Goal: Task Accomplishment & Management: Manage account settings

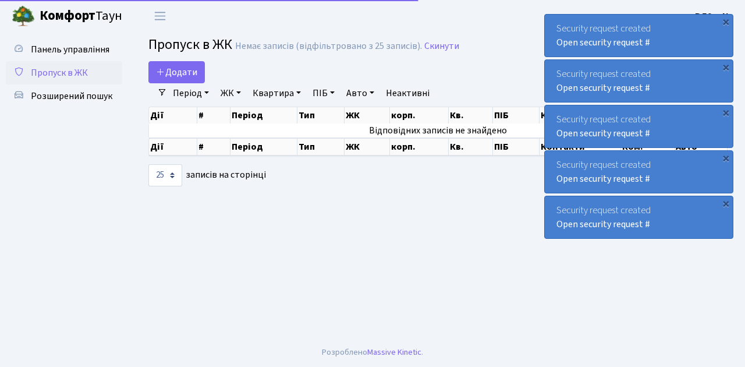
select select "25"
click at [55, 76] on span "Пропуск в ЖК" at bounding box center [59, 72] width 57 height 13
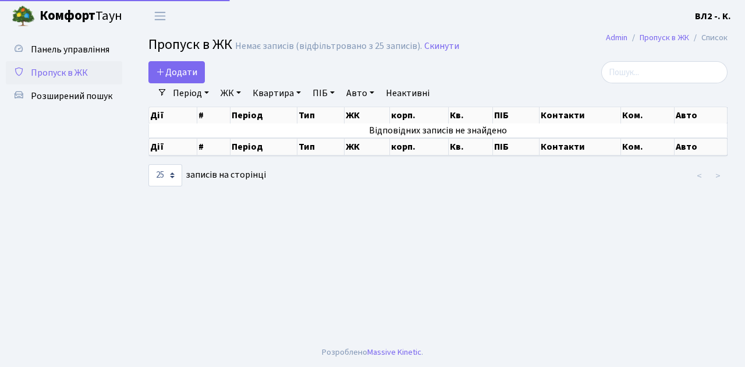
select select "25"
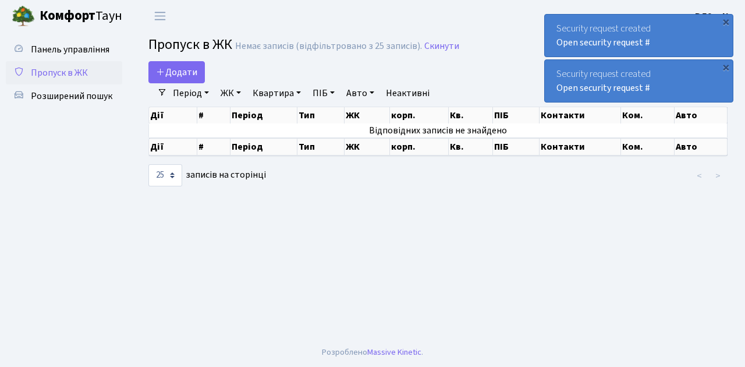
click at [86, 70] on span "Пропуск в ЖК" at bounding box center [59, 72] width 57 height 13
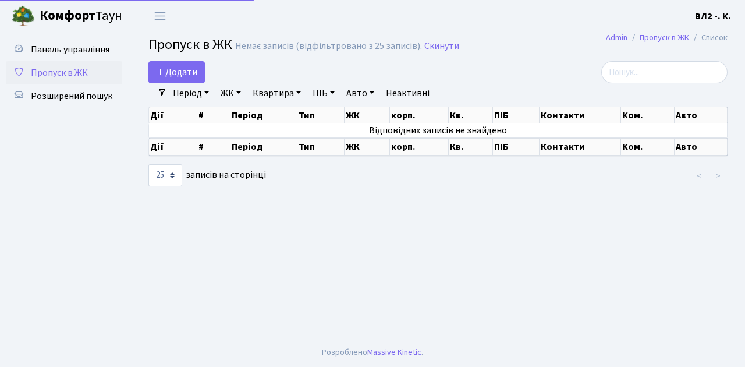
select select "25"
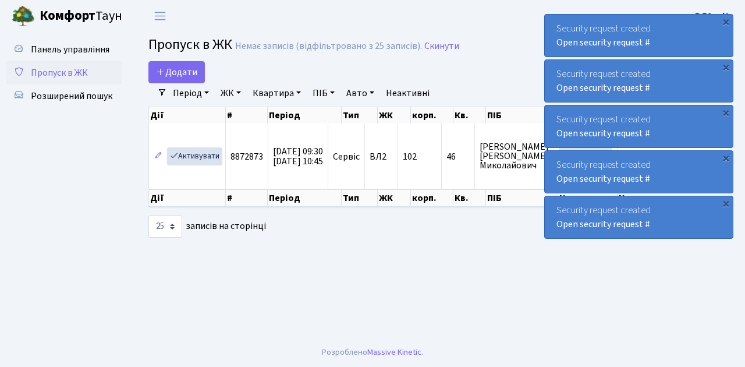
click at [59, 75] on span "Пропуск в ЖК" at bounding box center [59, 72] width 57 height 13
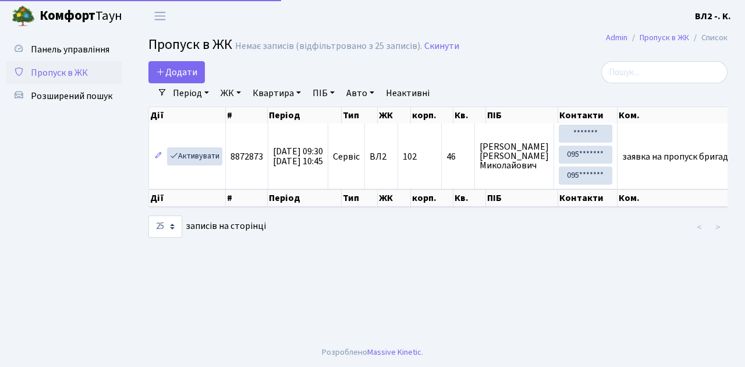
select select "25"
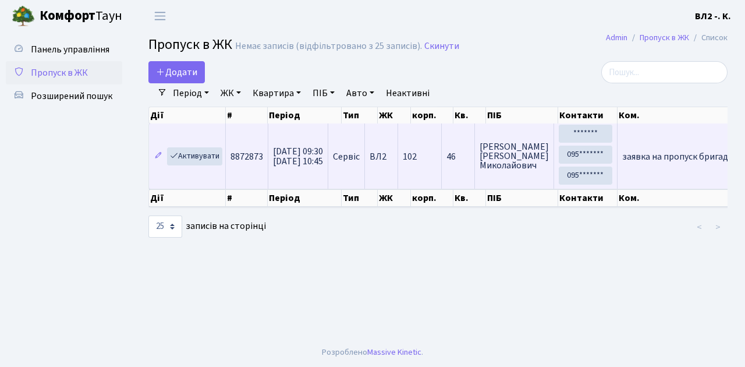
click at [650, 150] on span "заявка на пропуск бригади будівельників на період:…" at bounding box center [734, 156] width 225 height 13
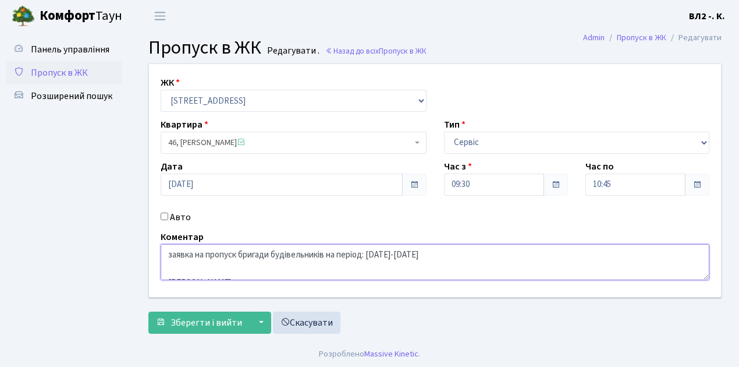
drag, startPoint x: 370, startPoint y: 254, endPoint x: 433, endPoint y: 254, distance: 62.3
click at [433, 254] on textarea "заявка на пропуск бригади будівельників на період: 11.08.25-11.09.25 Авдієнко О…" at bounding box center [435, 262] width 549 height 36
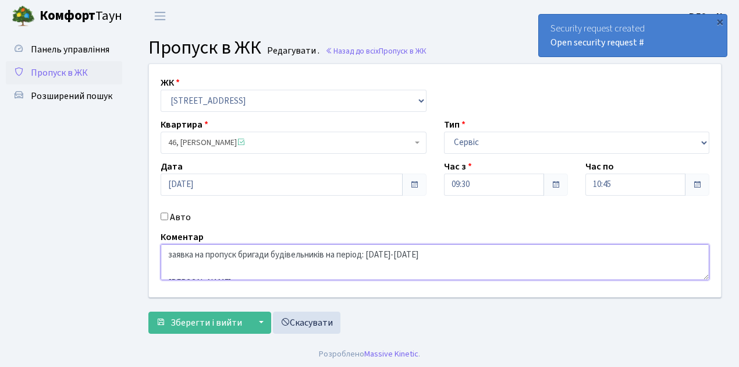
click at [664, 260] on textarea "заявка на пропуск бригади будівельників на період: 11.08.25-11.09.25 Авдієнко О…" at bounding box center [435, 262] width 549 height 36
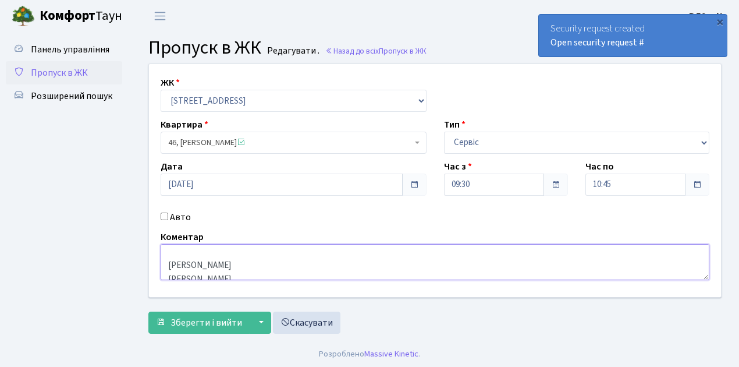
drag, startPoint x: 235, startPoint y: 251, endPoint x: 168, endPoint y: 264, distance: 68.3
click at [168, 264] on textarea "заявка на пропуск бригади будівельників на період: 11.08.25-11.09.25 Авдієнко О…" at bounding box center [435, 262] width 549 height 36
click at [222, 275] on textarea "заявка на пропуск бригади будівельників на період: 11.08.25-11.09.25 Авдієнко О…" at bounding box center [435, 262] width 549 height 36
drag, startPoint x: 222, startPoint y: 275, endPoint x: 212, endPoint y: 271, distance: 10.7
click at [212, 271] on textarea "заявка на пропуск бригади будівельників на період: 11.08.25-11.09.25 Авдієнко О…" at bounding box center [435, 262] width 549 height 36
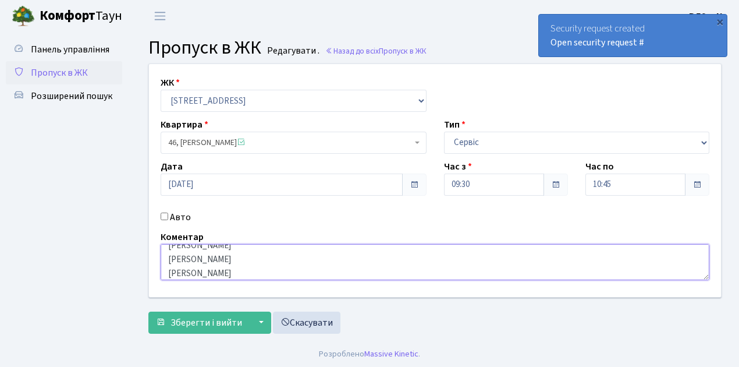
scroll to position [34, 0]
click at [245, 263] on textarea "заявка на пропуск бригади будівельників на період: 11.08.25-11.09.25 Авдієнко О…" at bounding box center [435, 262] width 549 height 36
drag, startPoint x: 221, startPoint y: 263, endPoint x: 167, endPoint y: 263, distance: 54.1
click at [167, 263] on textarea "заявка на пропуск бригади будівельників на період: 11.08.25-11.09.25 Авдієнко О…" at bounding box center [435, 262] width 549 height 36
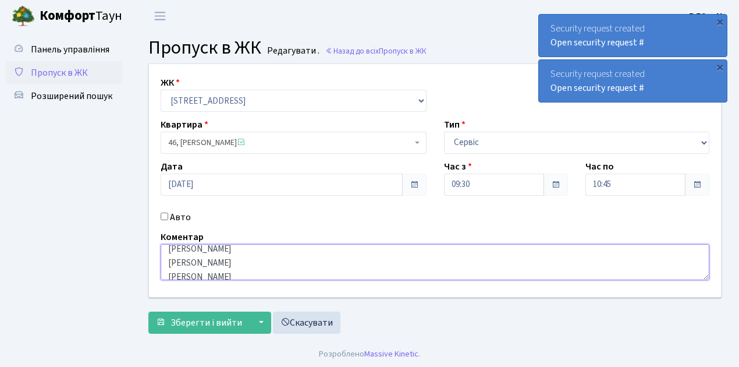
click at [237, 253] on textarea "заявка на пропуск бригади будівельників на період: 11.08.25-11.09.25 Авдієнко О…" at bounding box center [435, 262] width 549 height 36
drag, startPoint x: 221, startPoint y: 277, endPoint x: 203, endPoint y: 255, distance: 28.6
click at [203, 255] on textarea "заявка на пропуск бригади будівельників на період: 11.08.25-11.09.25 Авдієнко О…" at bounding box center [435, 262] width 549 height 36
click at [167, 262] on textarea "заявка на пропуск бригади будівельників на період: 11.08.25-11.09.25 Авдієнко О…" at bounding box center [435, 262] width 549 height 36
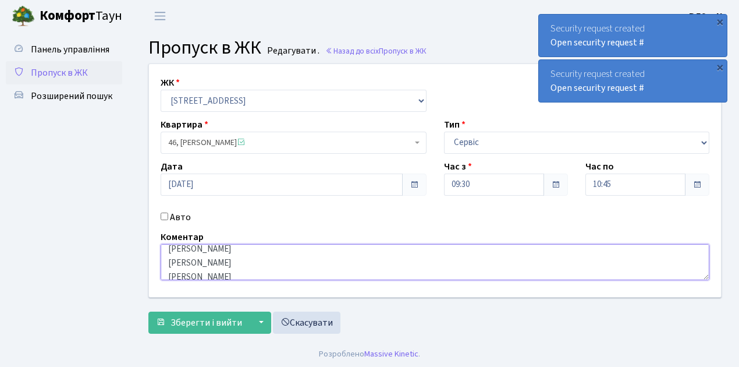
drag, startPoint x: 170, startPoint y: 262, endPoint x: 220, endPoint y: 258, distance: 50.2
click at [220, 258] on textarea "заявка на пропуск бригади будівельників на період: 11.08.25-11.09.25 Авдієнко О…" at bounding box center [435, 262] width 549 height 36
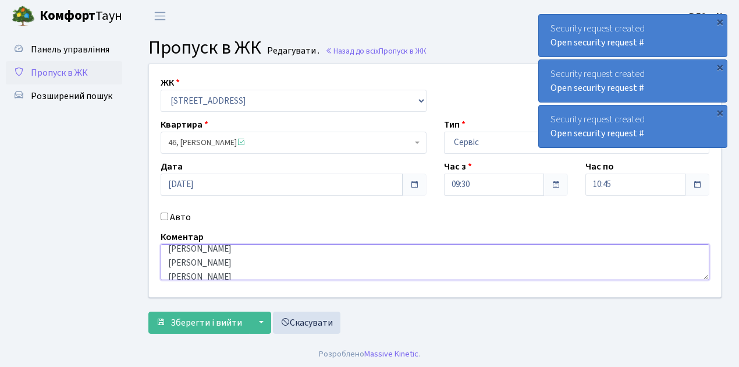
click at [261, 271] on textarea "заявка на пропуск бригади будівельників на період: 11.08.25-11.09.25 Авдієнко О…" at bounding box center [435, 262] width 549 height 36
click at [236, 274] on textarea "заявка на пропуск бригади будівельників на період: 11.08.25-11.09.25 Авдієнко О…" at bounding box center [435, 262] width 549 height 36
click at [242, 253] on textarea "заявка на пропуск бригади будівельників на період: 11.08.25-11.09.25 Авдієнко О…" at bounding box center [435, 262] width 549 height 36
drag, startPoint x: 239, startPoint y: 253, endPoint x: 180, endPoint y: 254, distance: 58.8
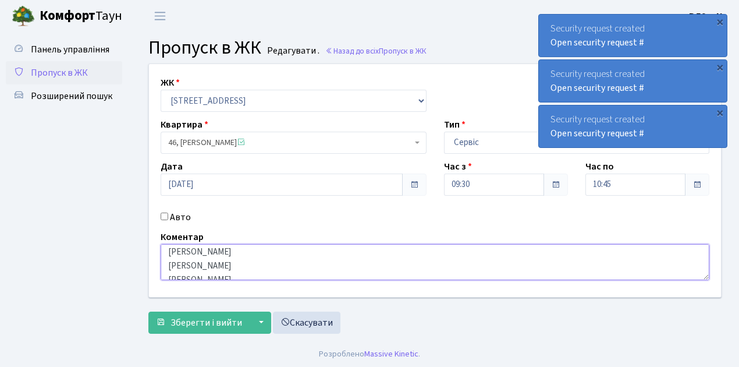
click at [179, 254] on textarea "заявка на пропуск бригади будівельників на період: 11.08.25-11.09.25 Авдієнко О…" at bounding box center [435, 262] width 549 height 36
drag, startPoint x: 168, startPoint y: 251, endPoint x: 238, endPoint y: 266, distance: 71.9
click at [237, 267] on textarea "заявка на пропуск бригади будівельників на період: [DATE]-[DATE] [PERSON_NAME] …" at bounding box center [435, 262] width 549 height 36
click at [239, 265] on textarea "заявка на пропуск бригади будівельників на період: [DATE]-[DATE] [PERSON_NAME] …" at bounding box center [435, 262] width 549 height 36
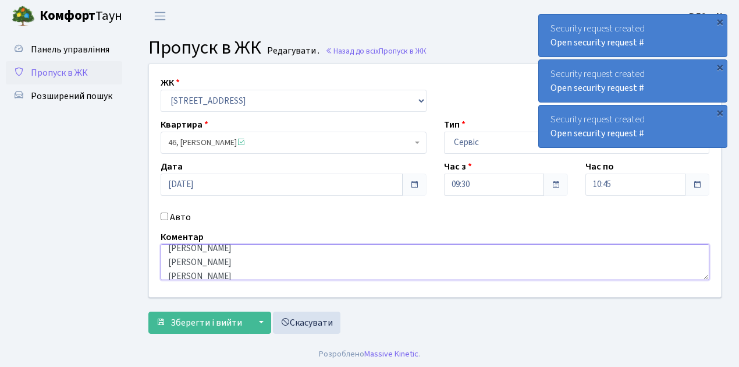
drag, startPoint x: 170, startPoint y: 262, endPoint x: 191, endPoint y: 261, distance: 21.0
click at [191, 261] on textarea "заявка на пропуск бригади будівельників на період: [DATE]-[DATE] [PERSON_NAME] …" at bounding box center [435, 262] width 549 height 36
click at [169, 263] on textarea "заявка на пропуск бригади будівельників на період: [DATE]-[DATE] [PERSON_NAME] …" at bounding box center [435, 262] width 549 height 36
drag, startPoint x: 170, startPoint y: 262, endPoint x: 238, endPoint y: 261, distance: 67.5
click at [238, 261] on textarea "заявка на пропуск бригади будівельників на період: 11.08.25-11.09.25 Авдієнко О…" at bounding box center [435, 262] width 549 height 36
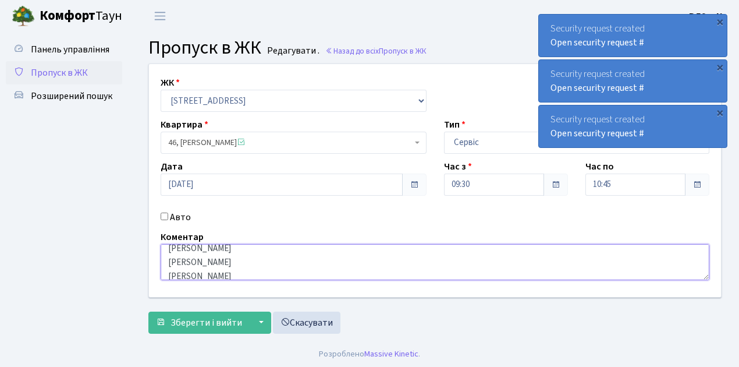
click at [272, 263] on textarea "заявка на пропуск бригади будівельників на період: 11.08.25-11.09.25 Авдієнко О…" at bounding box center [435, 262] width 549 height 36
drag, startPoint x: 217, startPoint y: 275, endPoint x: 169, endPoint y: 256, distance: 50.9
click at [169, 256] on textarea "заявка на пропуск бригади будівельників на період: 11.08.25-11.09.25 Авдієнко О…" at bounding box center [435, 262] width 549 height 36
click at [224, 274] on textarea "заявка на пропуск бригади будівельників на період: 11.08.25-11.09.25 Авдієнко О…" at bounding box center [435, 262] width 549 height 36
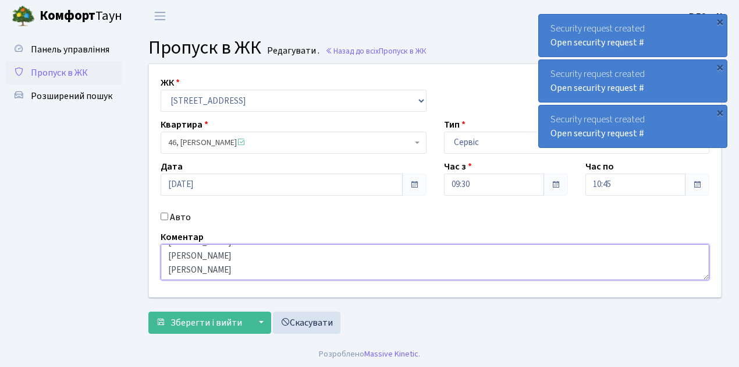
drag, startPoint x: 167, startPoint y: 269, endPoint x: 216, endPoint y: 270, distance: 49.5
click at [219, 268] on textarea "заявка на пропуск бригади будівельників на період: 11.08.25-11.09.25 Авдієнко О…" at bounding box center [435, 262] width 549 height 36
click at [240, 268] on textarea "заявка на пропуск бригади будівельників на період: 11.08.25-11.09.25 Авдієнко О…" at bounding box center [435, 262] width 549 height 36
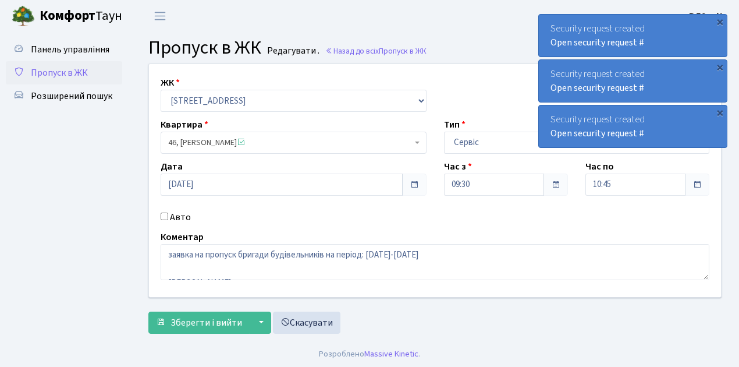
click at [62, 76] on span "Пропуск в ЖК" at bounding box center [59, 72] width 57 height 13
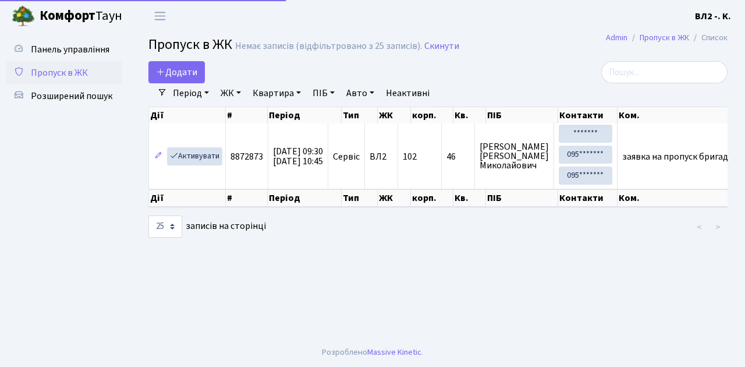
select select "25"
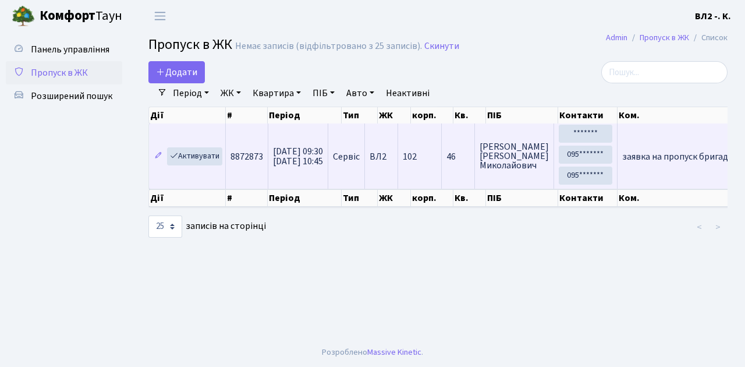
click at [660, 158] on span "заявка на пропуск бригади будівельників на період:…" at bounding box center [734, 156] width 225 height 13
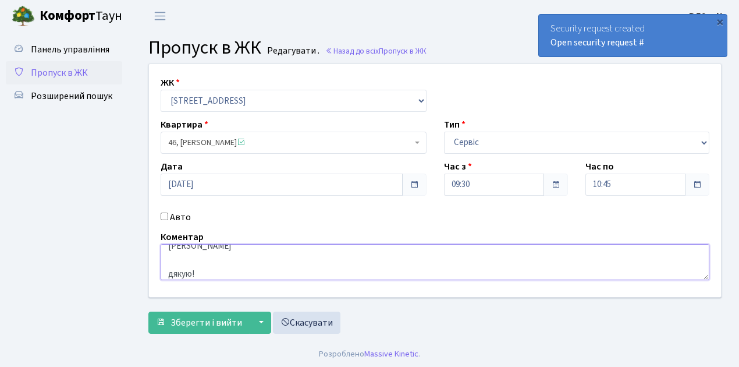
scroll to position [91, 0]
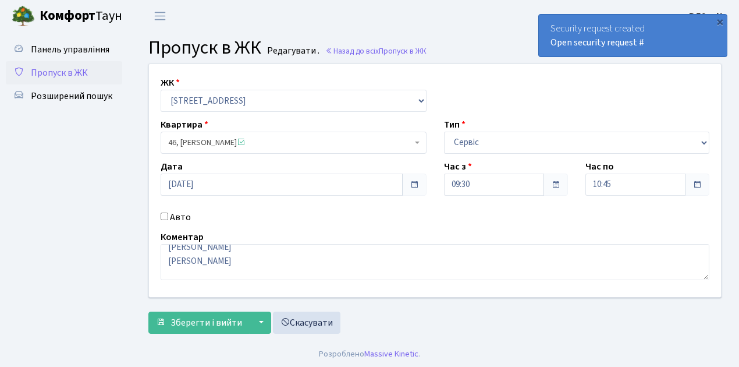
click at [61, 76] on span "Пропуск в ЖК" at bounding box center [59, 72] width 57 height 13
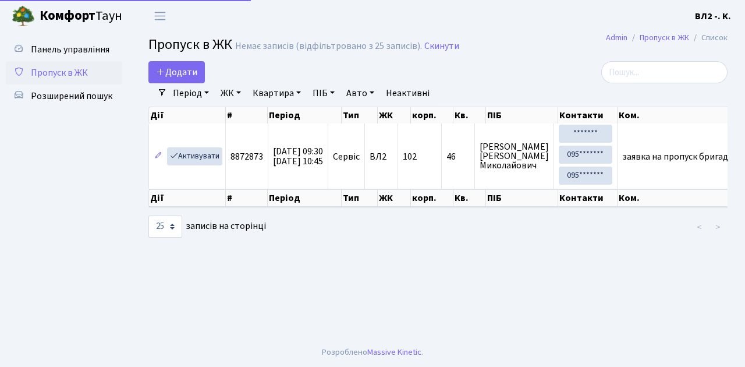
select select "25"
click at [73, 72] on span "Пропуск в ЖК" at bounding box center [59, 72] width 57 height 13
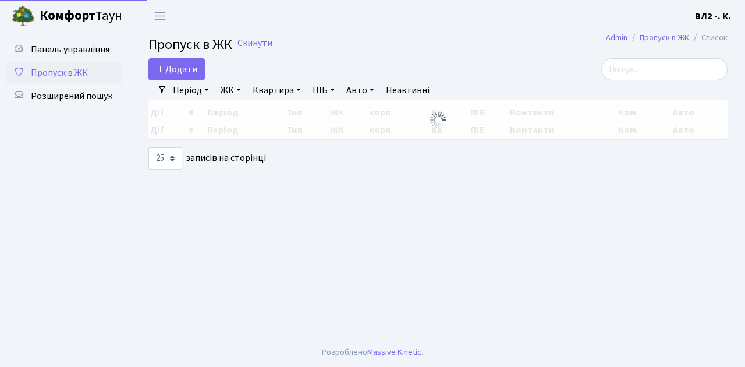
select select "25"
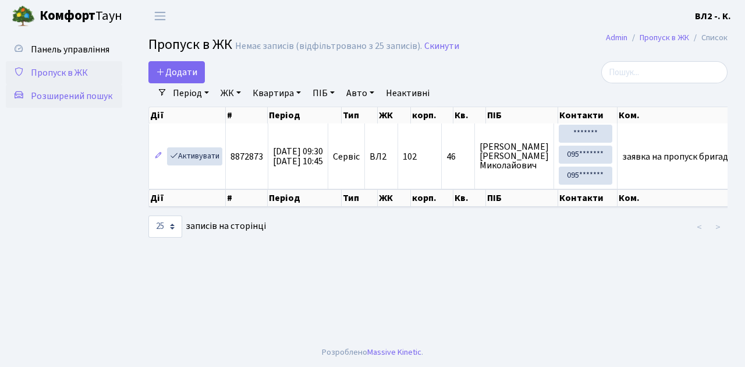
click at [71, 98] on span "Розширений пошук" at bounding box center [72, 96] width 82 height 13
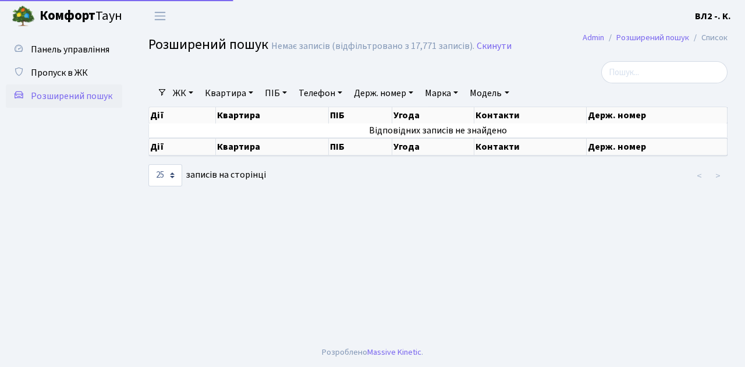
select select "25"
click at [219, 95] on link "Квартира" at bounding box center [229, 93] width 58 height 20
type input "60"
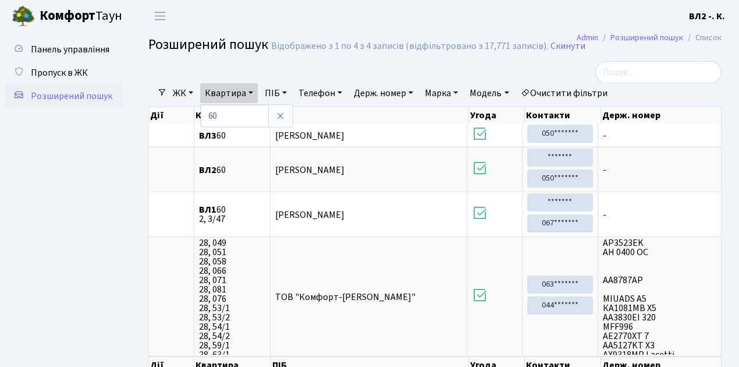
click at [88, 170] on ul "Панель управління Пропуск в ЖК Розширений пошук" at bounding box center [64, 219] width 116 height 362
click at [71, 73] on span "Пропуск в ЖК" at bounding box center [59, 72] width 57 height 13
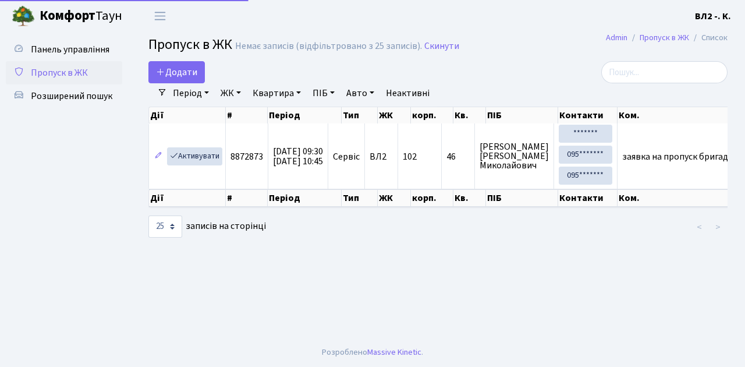
select select "25"
click at [63, 76] on span "Пропуск в ЖК" at bounding box center [59, 72] width 57 height 13
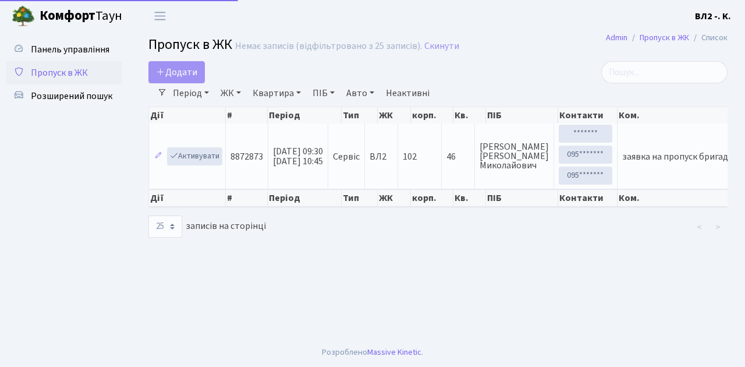
select select "25"
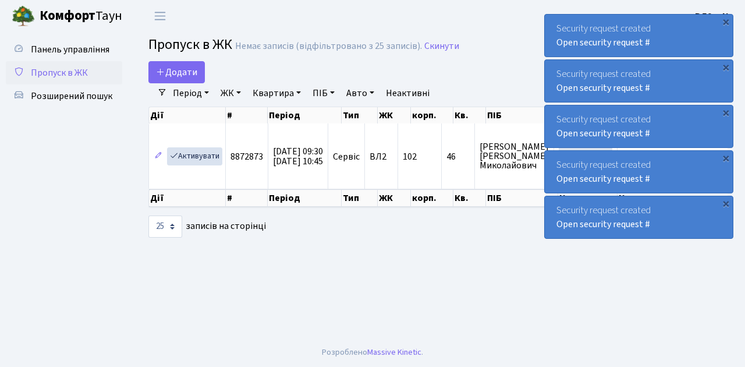
click at [48, 73] on span "Пропуск в ЖК" at bounding box center [59, 72] width 57 height 13
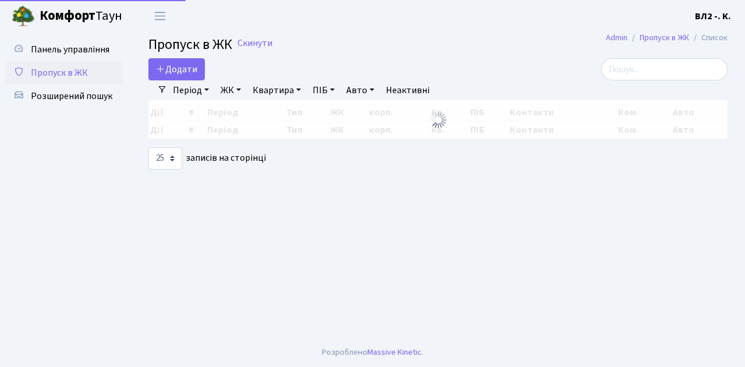
select select "25"
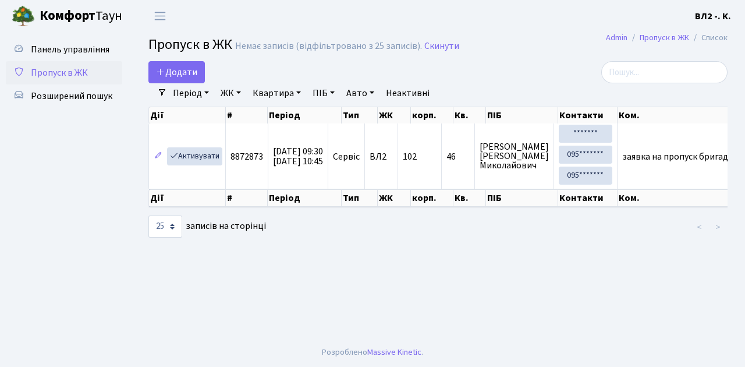
click at [53, 72] on span "Пропуск в ЖК" at bounding box center [59, 72] width 57 height 13
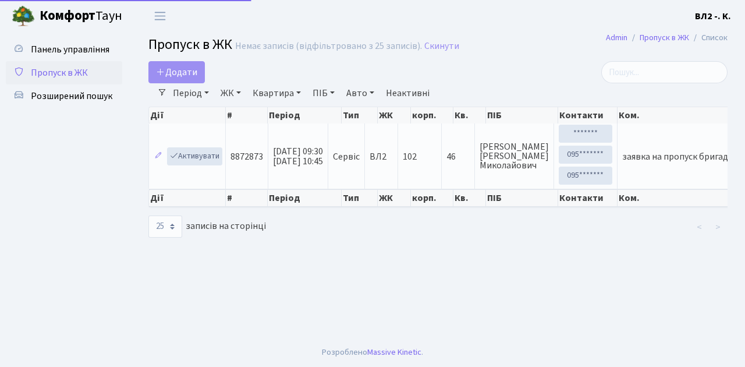
select select "25"
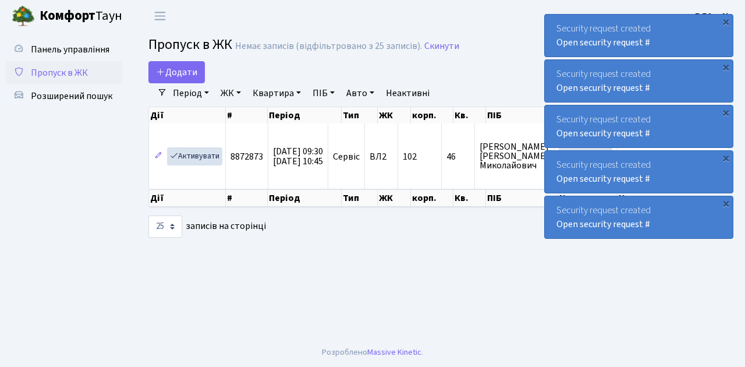
click at [75, 73] on span "Пропуск в ЖК" at bounding box center [59, 72] width 57 height 13
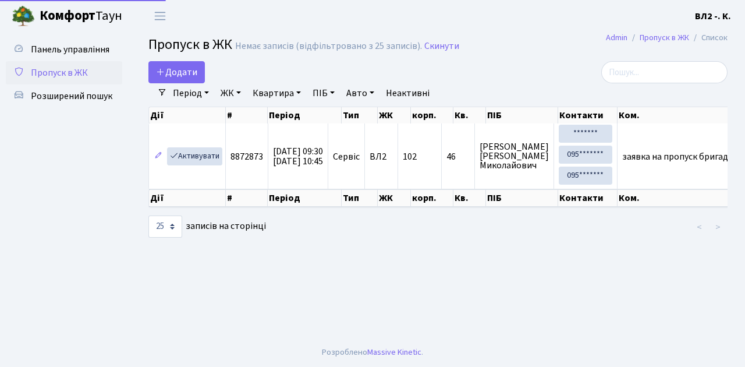
select select "25"
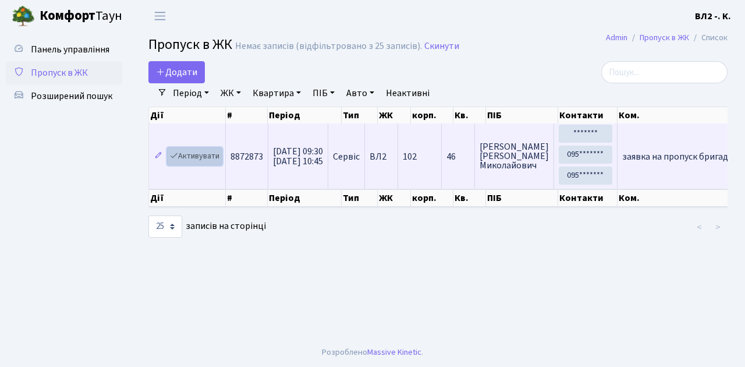
click at [199, 155] on link "Активувати" at bounding box center [194, 156] width 55 height 18
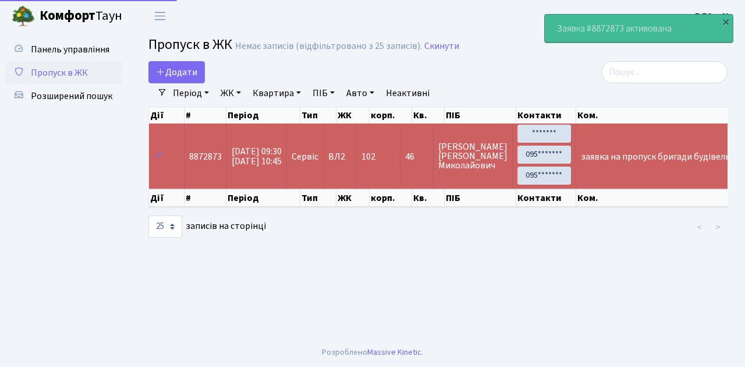
select select "25"
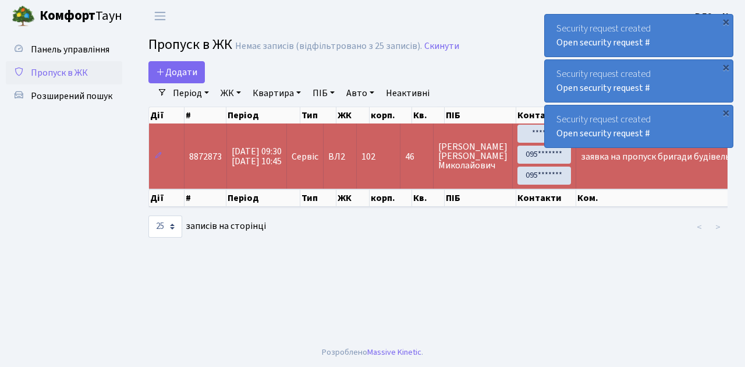
click at [76, 69] on span "Пропуск в ЖК" at bounding box center [59, 72] width 57 height 13
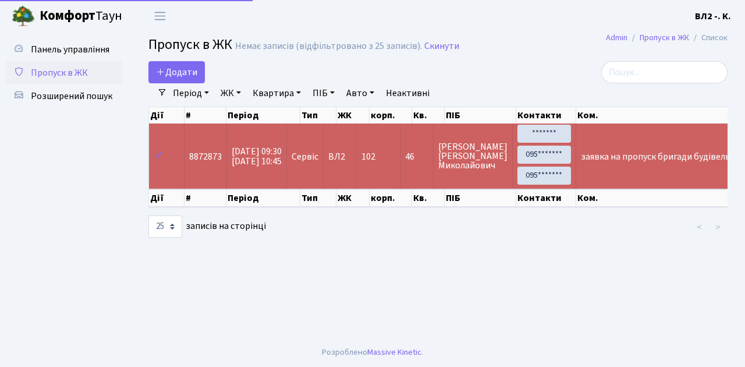
select select "25"
